Goal: Task Accomplishment & Management: Use online tool/utility

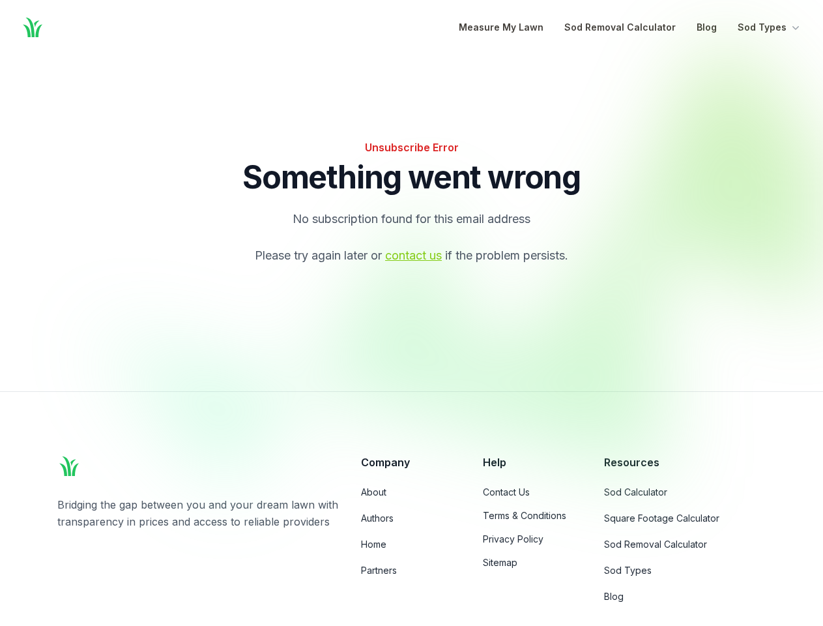
click at [411, 313] on div at bounding box center [470, 268] width 753 height 442
click at [770, 27] on button "Sod Types" at bounding box center [770, 28] width 65 height 16
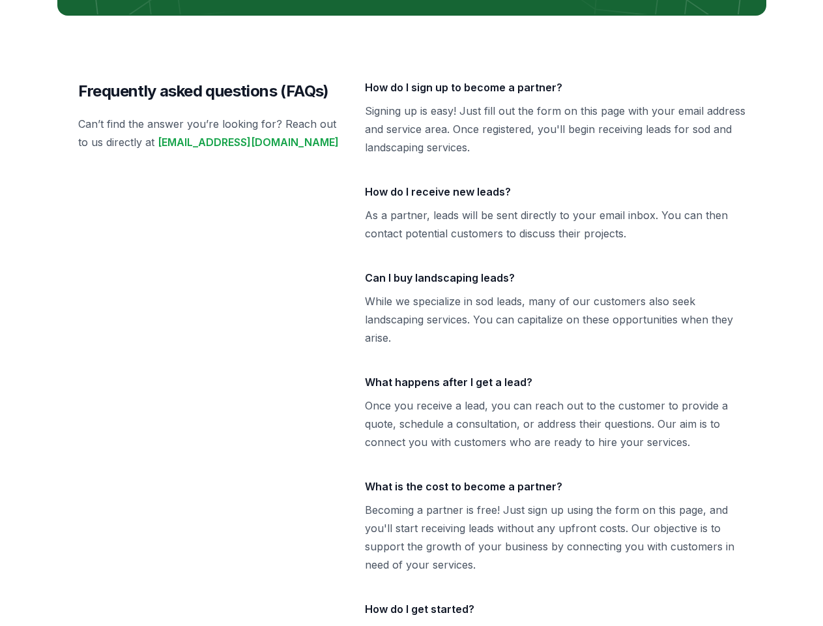
scroll to position [2791, 0]
click at [411, 16] on div "Frequently asked questions (FAQs) Can’t find the answer you’re looking for? Rea…" at bounding box center [411, 387] width 709 height 743
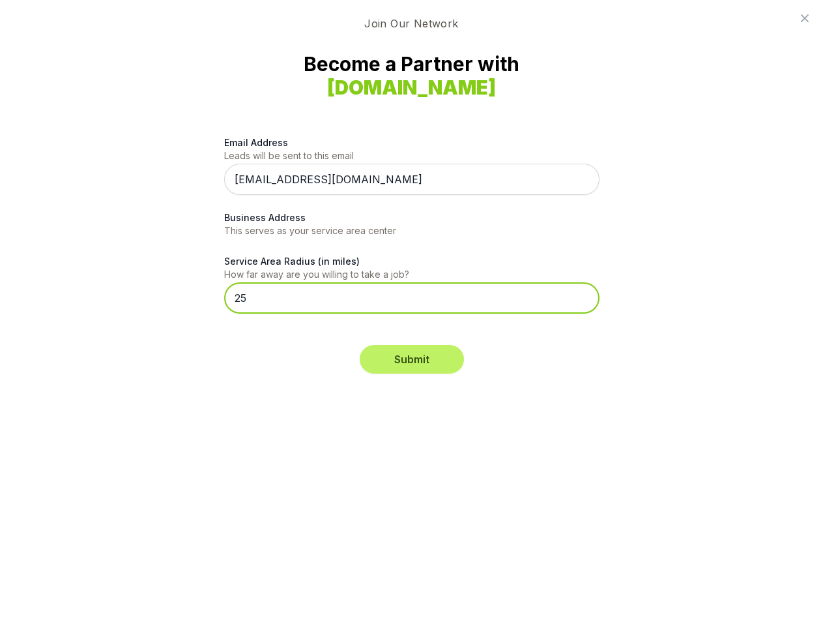
click at [411, 313] on input "25" at bounding box center [411, 297] width 375 height 31
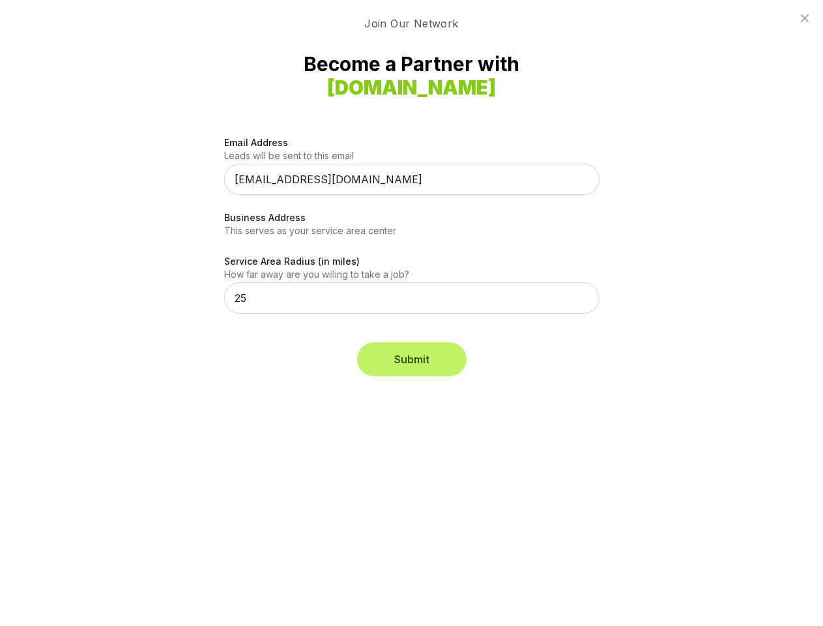
click at [412, 359] on button "Submit" at bounding box center [412, 359] width 104 height 29
click at [805, 18] on icon at bounding box center [805, 18] width 8 height 8
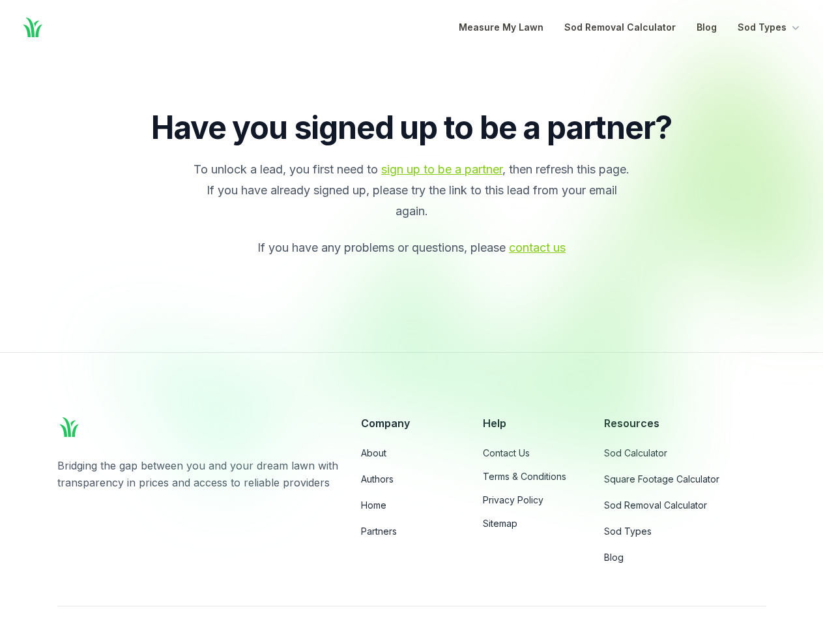
click at [411, 313] on div at bounding box center [470, 268] width 753 height 442
